Goal: Check status

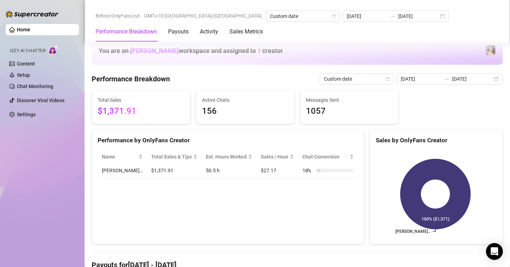
scroll to position [176, 0]
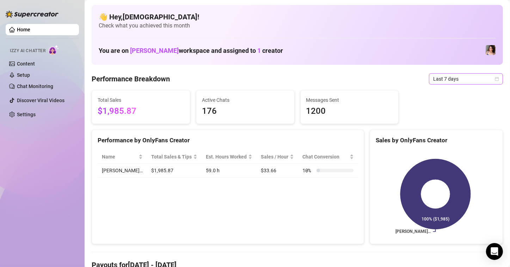
click at [454, 79] on span "Last 7 days" at bounding box center [466, 79] width 66 height 11
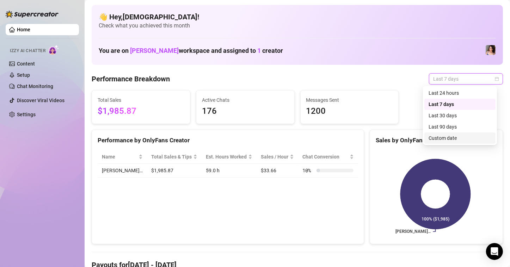
click at [448, 142] on div "Custom date" at bounding box center [459, 138] width 71 height 11
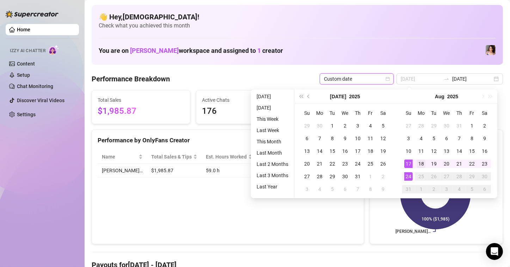
type input "[DATE]"
click at [424, 163] on div "18" at bounding box center [421, 164] width 8 height 8
click at [410, 175] on div "24" at bounding box center [408, 176] width 8 height 8
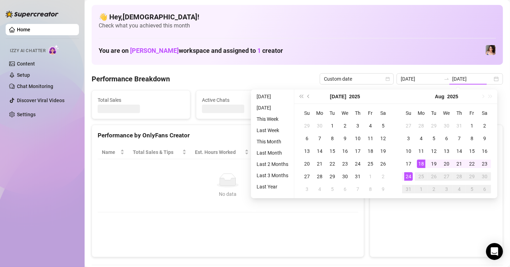
type input "[DATE]"
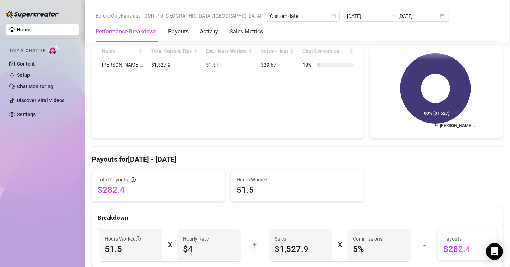
scroll to position [176, 0]
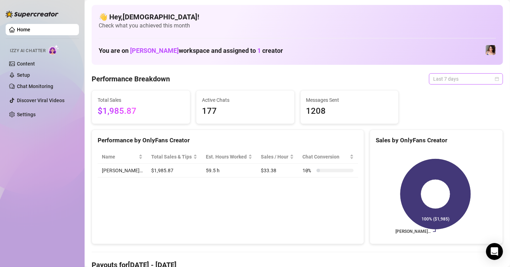
click at [449, 74] on span "Last 7 days" at bounding box center [466, 79] width 66 height 11
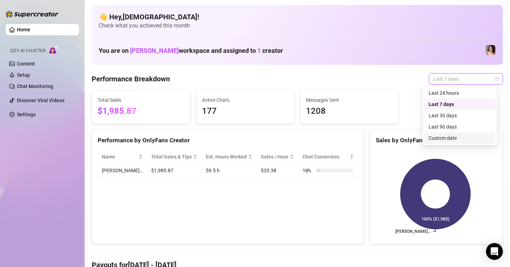
click at [441, 140] on div "Custom date" at bounding box center [460, 138] width 63 height 8
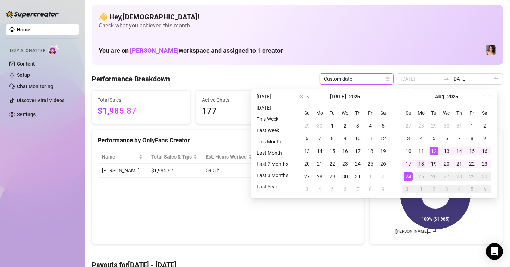
type input "[DATE]"
click at [418, 164] on div "18" at bounding box center [421, 164] width 8 height 8
click at [406, 178] on div "24" at bounding box center [408, 176] width 8 height 8
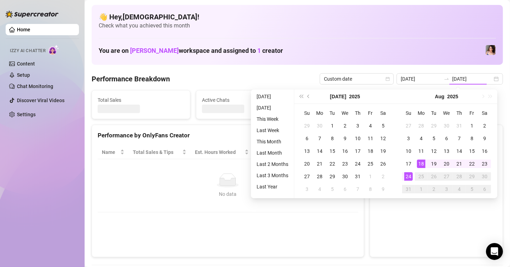
type input "[DATE]"
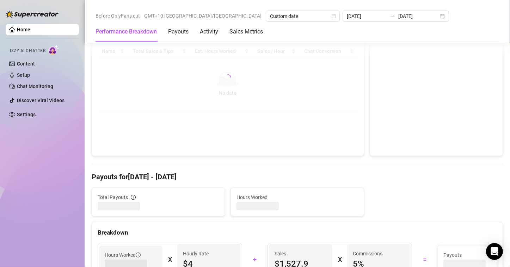
scroll to position [211, 0]
